Goal: Transaction & Acquisition: Download file/media

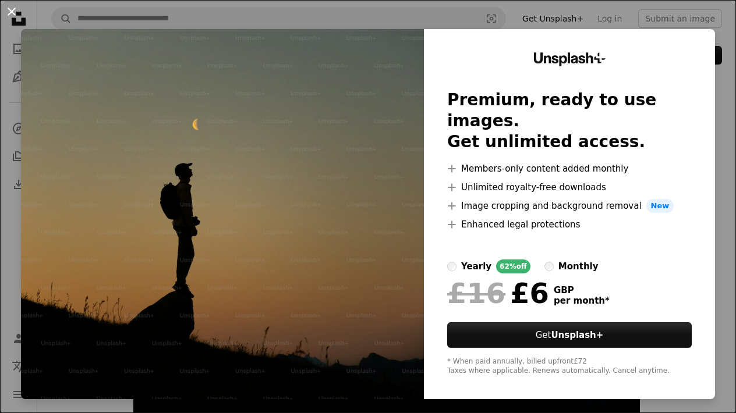
click at [10, 9] on button "An X shape" at bounding box center [12, 12] width 14 height 14
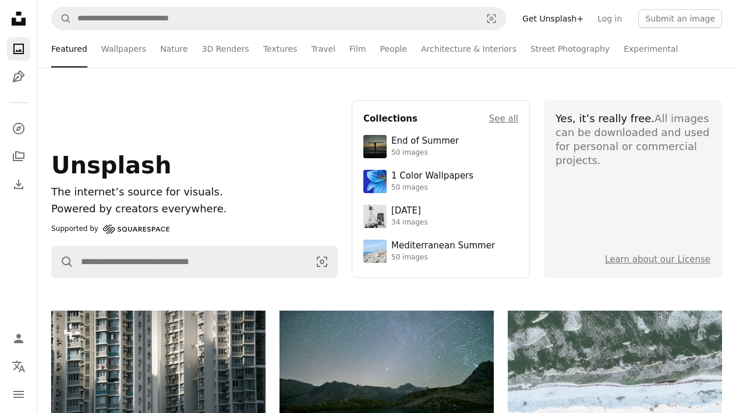
scroll to position [365, 0]
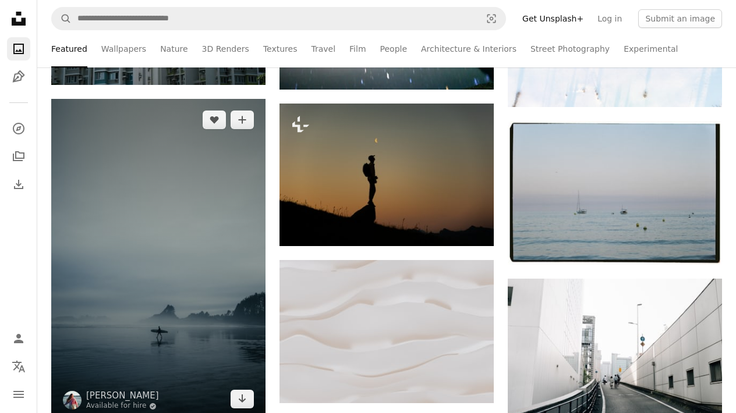
click at [181, 213] on img at bounding box center [158, 259] width 214 height 321
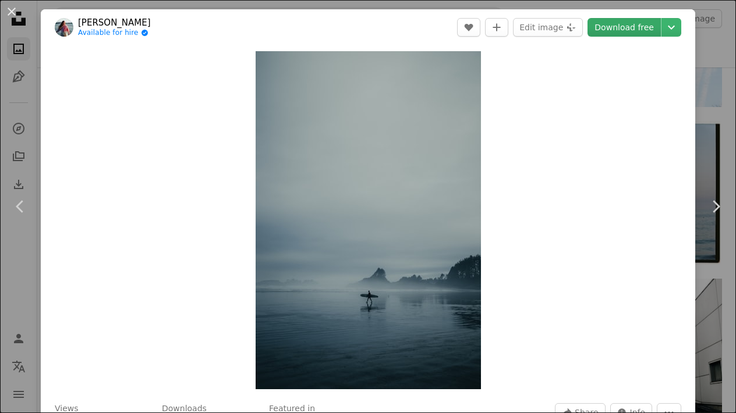
click at [637, 27] on link "Download free" at bounding box center [624, 27] width 73 height 19
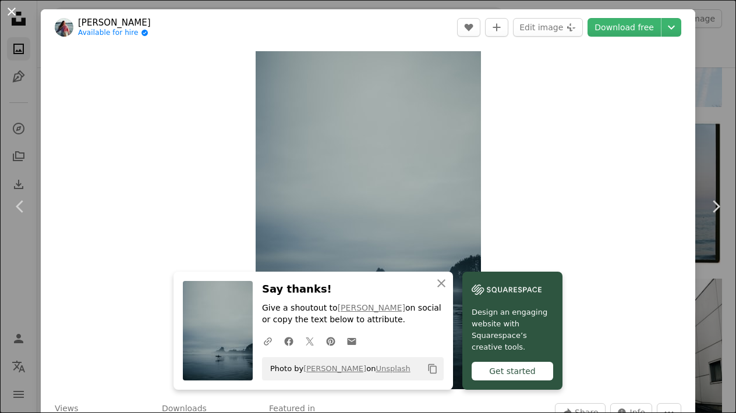
click at [10, 10] on button "An X shape" at bounding box center [12, 12] width 14 height 14
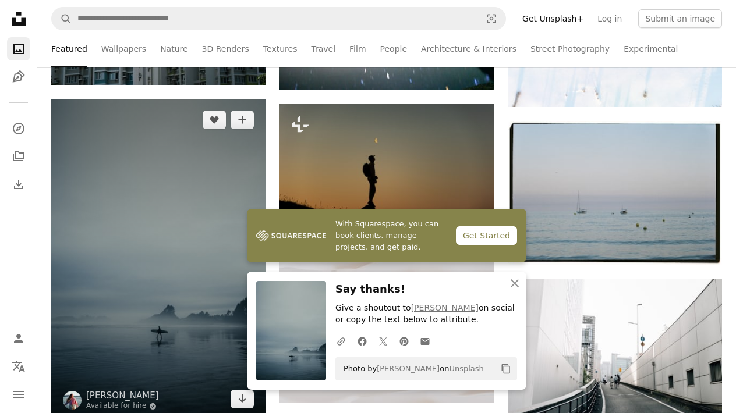
click at [157, 217] on img at bounding box center [158, 259] width 214 height 321
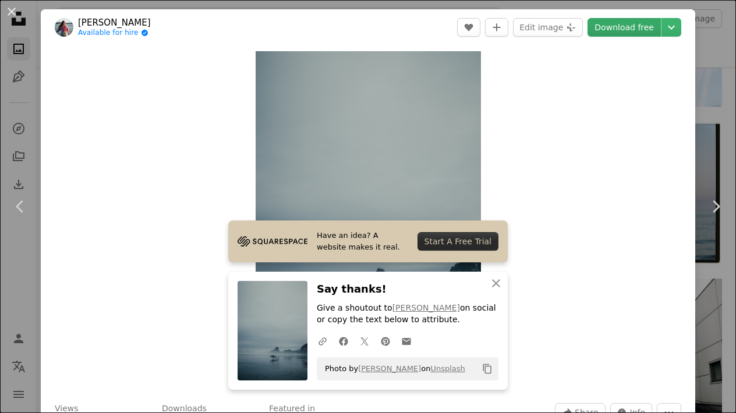
click at [647, 26] on link "Download free" at bounding box center [624, 27] width 73 height 19
click at [12, 11] on button "An X shape" at bounding box center [12, 12] width 14 height 14
